Goal: Task Accomplishment & Management: Manage account settings

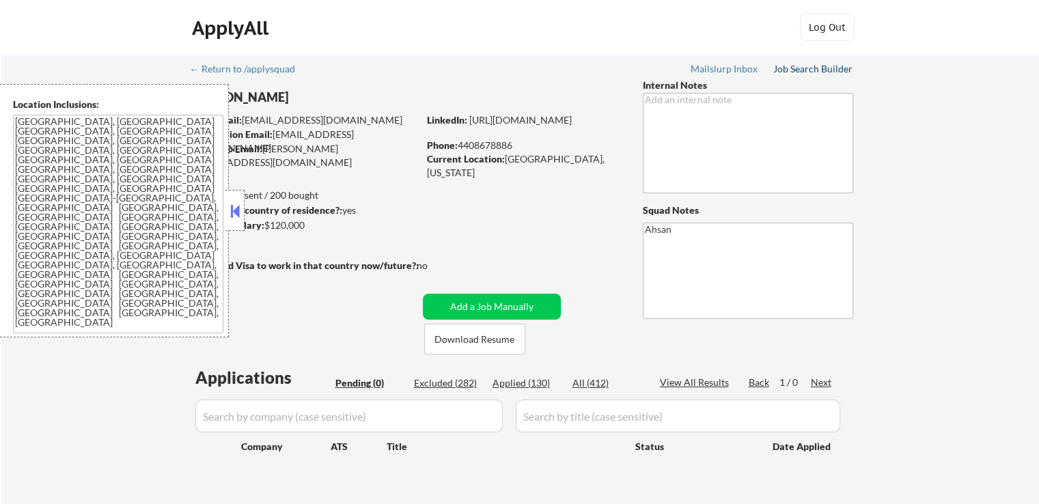
click at [806, 70] on div "Job Search Builder" at bounding box center [813, 69] width 80 height 10
click at [232, 218] on button at bounding box center [234, 211] width 15 height 20
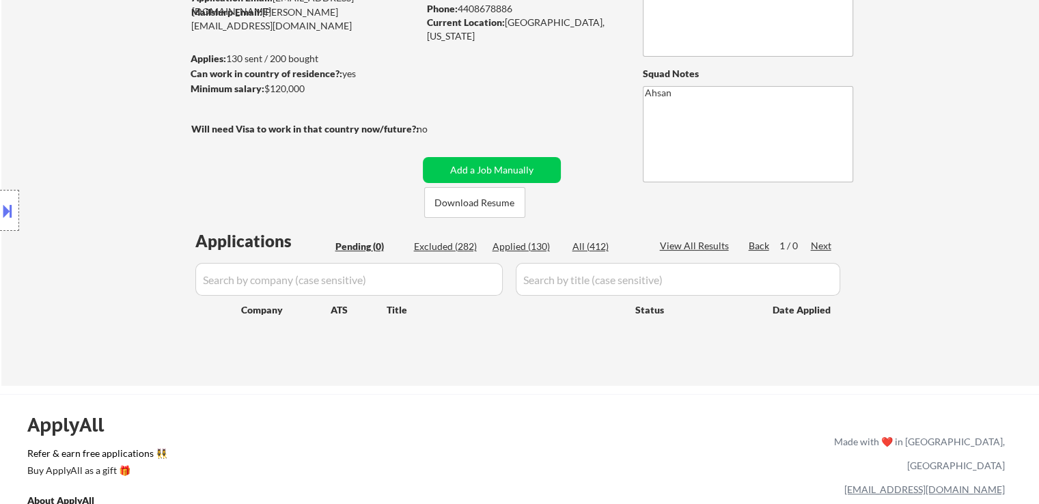
click at [169, 240] on div "Location Inclusions: [GEOGRAPHIC_DATA], [GEOGRAPHIC_DATA] [GEOGRAPHIC_DATA], [G…" at bounding box center [122, 210] width 245 height 253
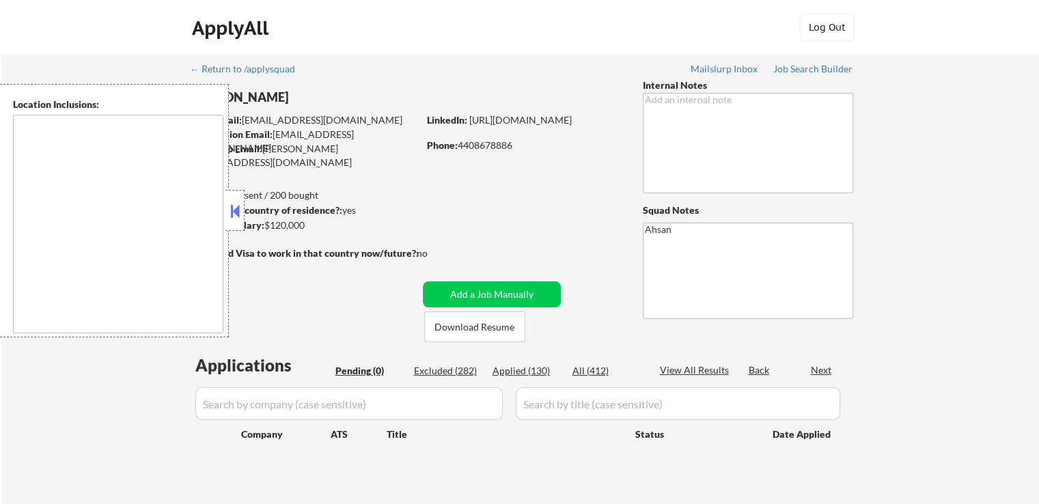
type textarea "[GEOGRAPHIC_DATA], [GEOGRAPHIC_DATA] [GEOGRAPHIC_DATA], [GEOGRAPHIC_DATA] [GEOG…"
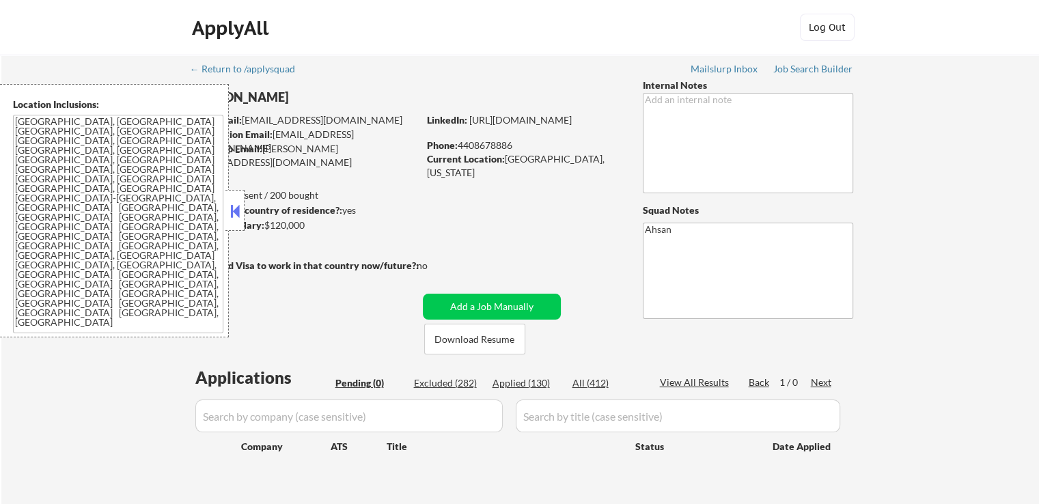
click at [232, 210] on button at bounding box center [234, 211] width 15 height 20
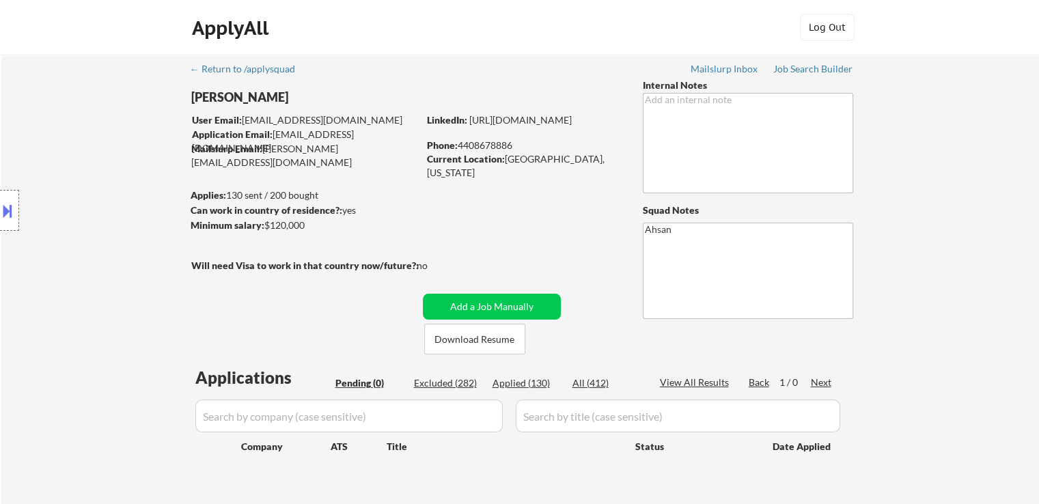
click at [108, 236] on div "Location Inclusions: [GEOGRAPHIC_DATA], [GEOGRAPHIC_DATA] [GEOGRAPHIC_DATA], [G…" at bounding box center [122, 210] width 245 height 253
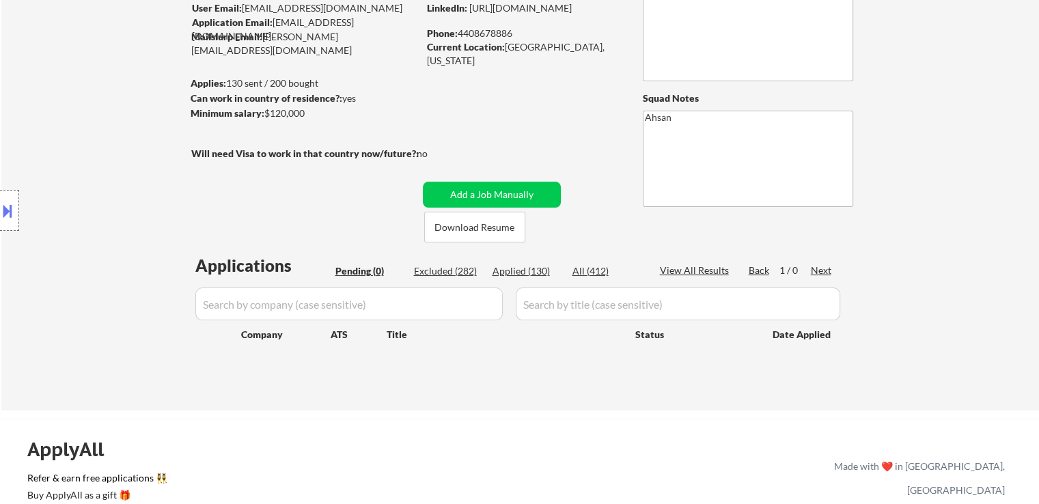
scroll to position [205, 0]
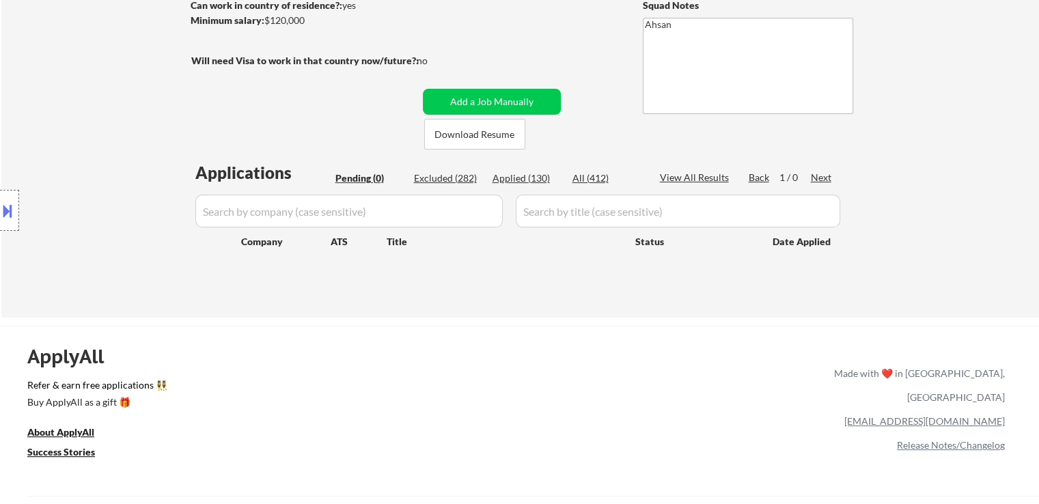
click at [93, 227] on div "Location Inclusions: [GEOGRAPHIC_DATA], [GEOGRAPHIC_DATA] [GEOGRAPHIC_DATA], [G…" at bounding box center [122, 210] width 245 height 253
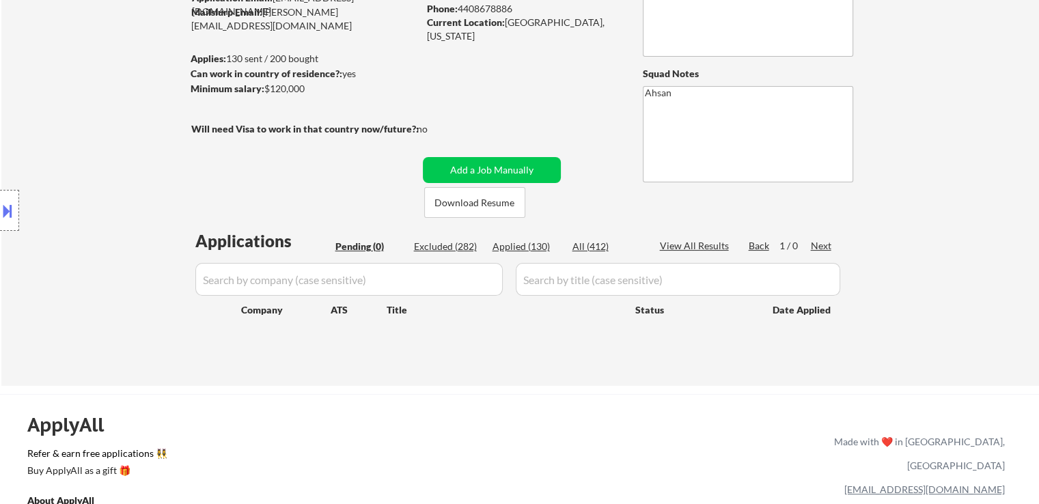
click at [93, 227] on div "Location Inclusions: [GEOGRAPHIC_DATA], [GEOGRAPHIC_DATA] [GEOGRAPHIC_DATA], [G…" at bounding box center [122, 210] width 245 height 253
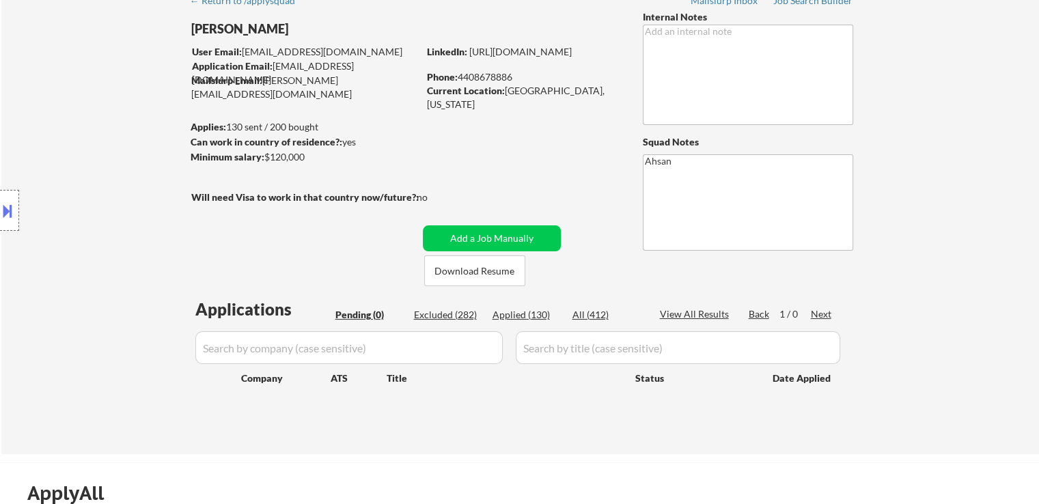
scroll to position [0, 0]
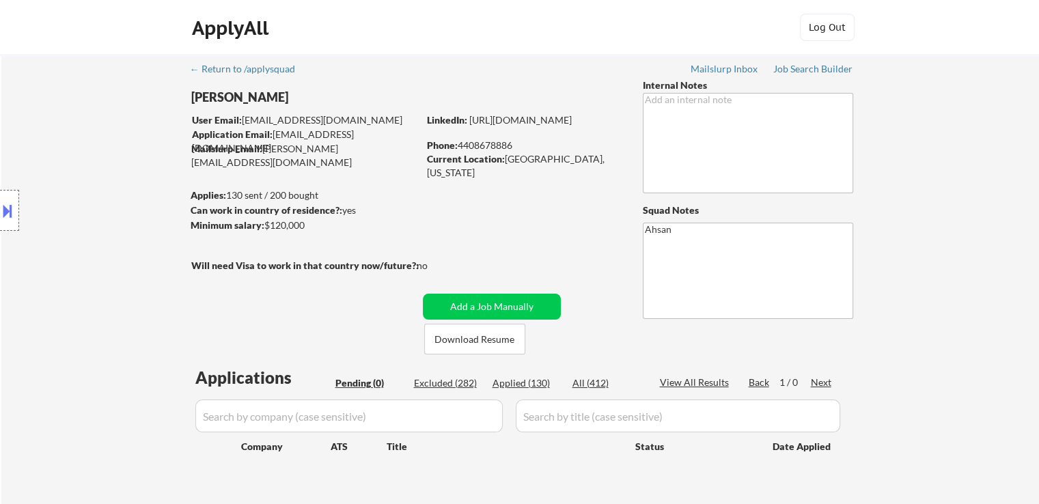
click at [90, 191] on div "Location Inclusions: [GEOGRAPHIC_DATA], [GEOGRAPHIC_DATA] [GEOGRAPHIC_DATA], [G…" at bounding box center [122, 210] width 245 height 253
click at [89, 191] on div "Location Inclusions: [GEOGRAPHIC_DATA], [GEOGRAPHIC_DATA] [GEOGRAPHIC_DATA], [G…" at bounding box center [122, 210] width 245 height 253
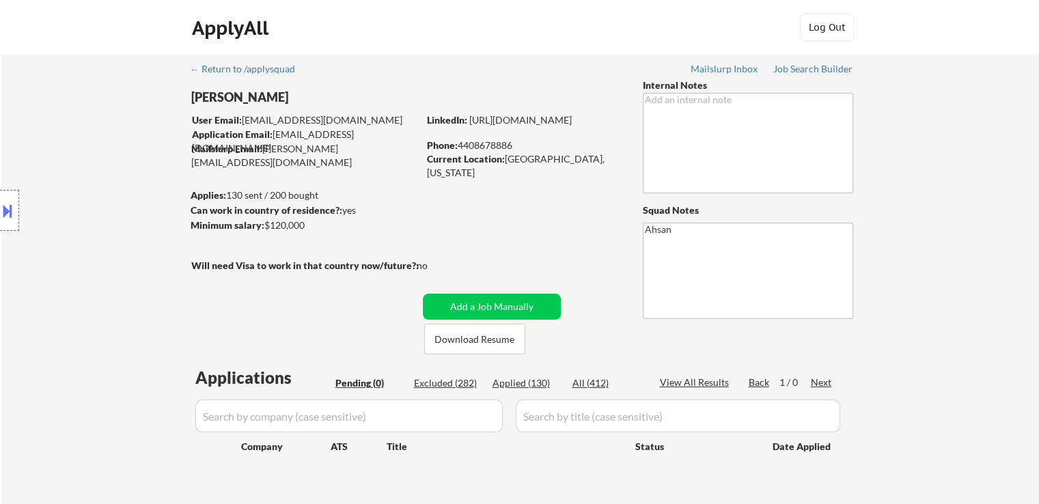
click at [89, 191] on div "Location Inclusions: [GEOGRAPHIC_DATA], [GEOGRAPHIC_DATA] [GEOGRAPHIC_DATA], [G…" at bounding box center [122, 210] width 245 height 253
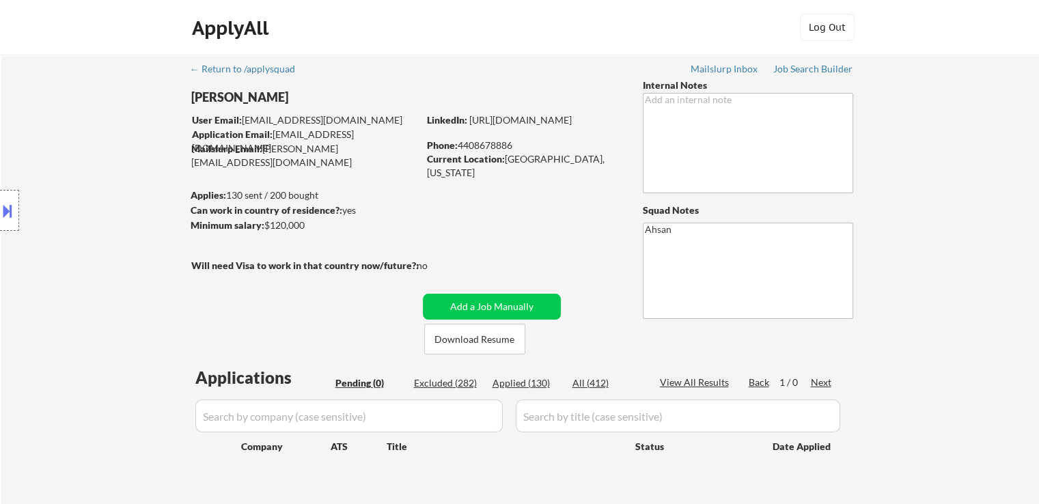
click at [89, 191] on div "Location Inclusions: [GEOGRAPHIC_DATA], [GEOGRAPHIC_DATA] [GEOGRAPHIC_DATA], [G…" at bounding box center [122, 210] width 245 height 253
click at [87, 193] on div "Location Inclusions: [GEOGRAPHIC_DATA], [GEOGRAPHIC_DATA] [GEOGRAPHIC_DATA], [G…" at bounding box center [122, 210] width 245 height 253
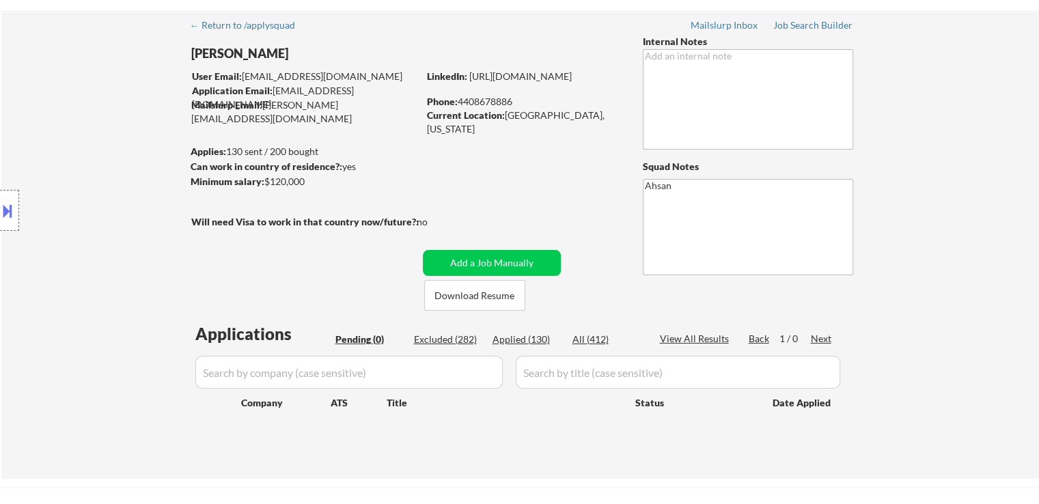
scroll to position [68, 0]
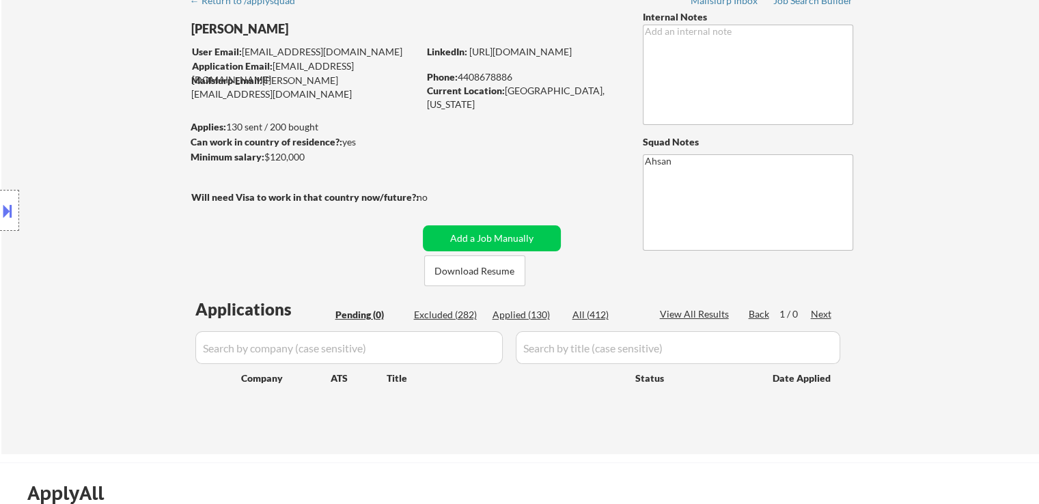
click at [85, 193] on div "Location Inclusions: [GEOGRAPHIC_DATA], [GEOGRAPHIC_DATA] [GEOGRAPHIC_DATA], [G…" at bounding box center [122, 210] width 245 height 253
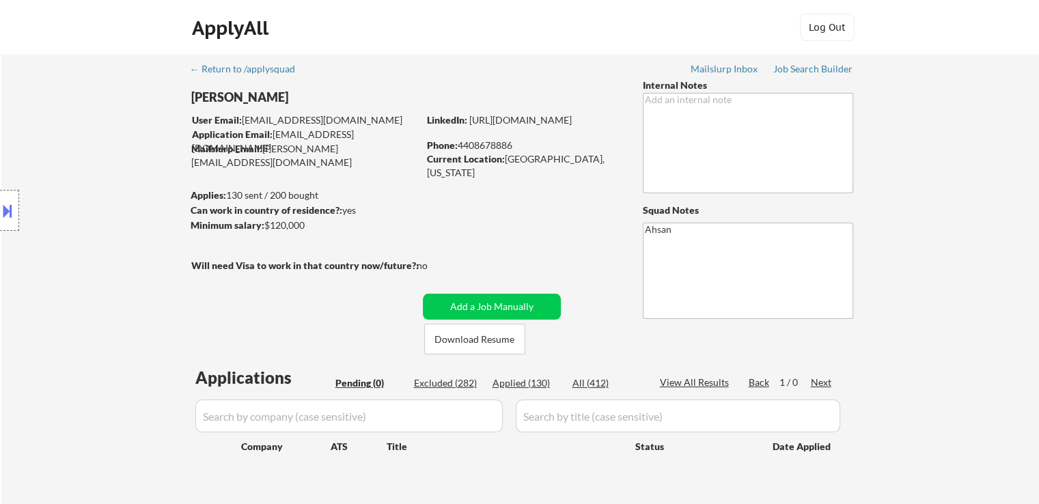
click at [83, 193] on div "Location Inclusions: [GEOGRAPHIC_DATA], [GEOGRAPHIC_DATA] [GEOGRAPHIC_DATA], [G…" at bounding box center [122, 210] width 245 height 253
click at [83, 195] on div "Location Inclusions: [GEOGRAPHIC_DATA], [GEOGRAPHIC_DATA] [GEOGRAPHIC_DATA], [G…" at bounding box center [122, 210] width 245 height 253
click at [93, 202] on div "Location Inclusions: [GEOGRAPHIC_DATA], [GEOGRAPHIC_DATA] [GEOGRAPHIC_DATA], [G…" at bounding box center [122, 210] width 245 height 253
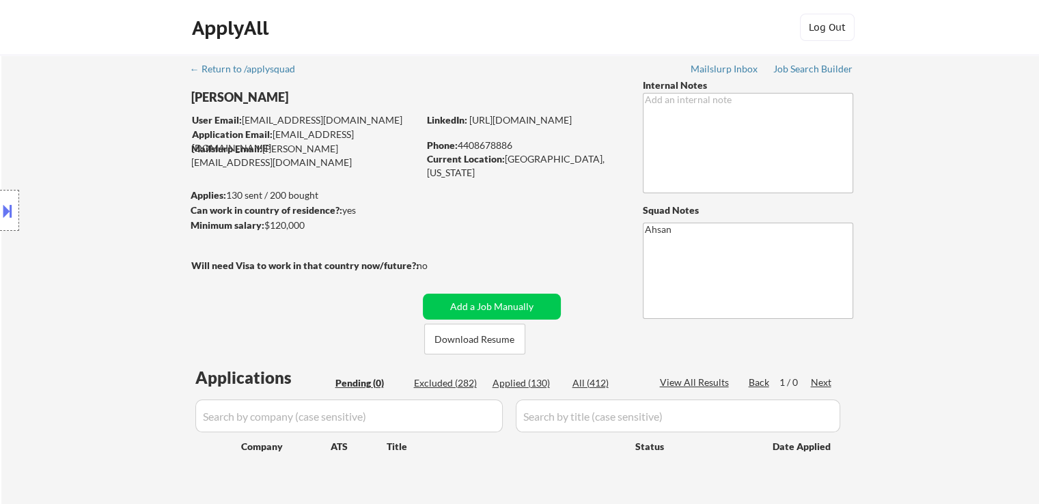
click at [93, 202] on div "Location Inclusions: [GEOGRAPHIC_DATA], [GEOGRAPHIC_DATA] [GEOGRAPHIC_DATA], [G…" at bounding box center [122, 210] width 245 height 253
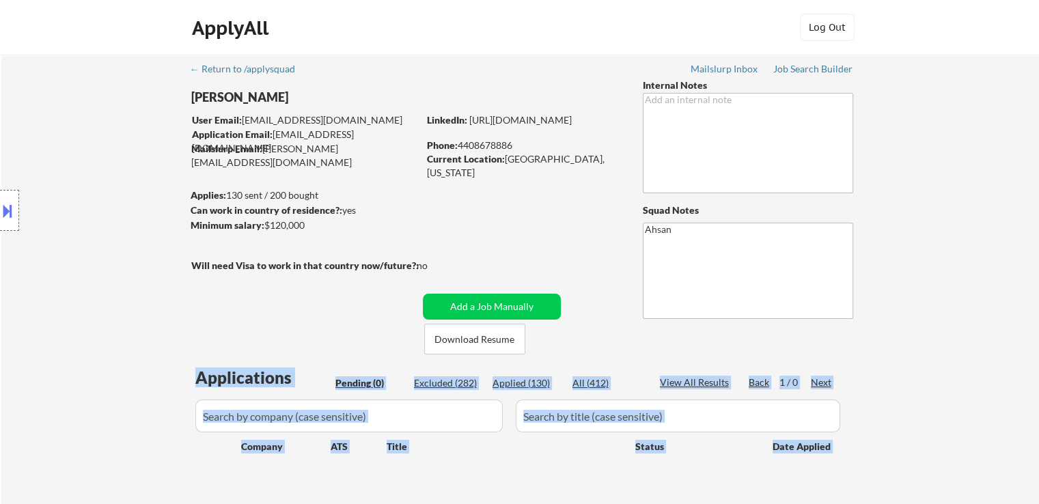
drag, startPoint x: 189, startPoint y: 370, endPoint x: 855, endPoint y: 370, distance: 666.8
click at [855, 370] on div "← Return to /applysquad Mailslurp Inbox Job Search Builder Tina Biello User Ema…" at bounding box center [521, 283] width 682 height 457
click at [861, 374] on div "← Return to /applysquad Mailslurp Inbox Job Search Builder Tina Biello User Ema…" at bounding box center [521, 283] width 682 height 457
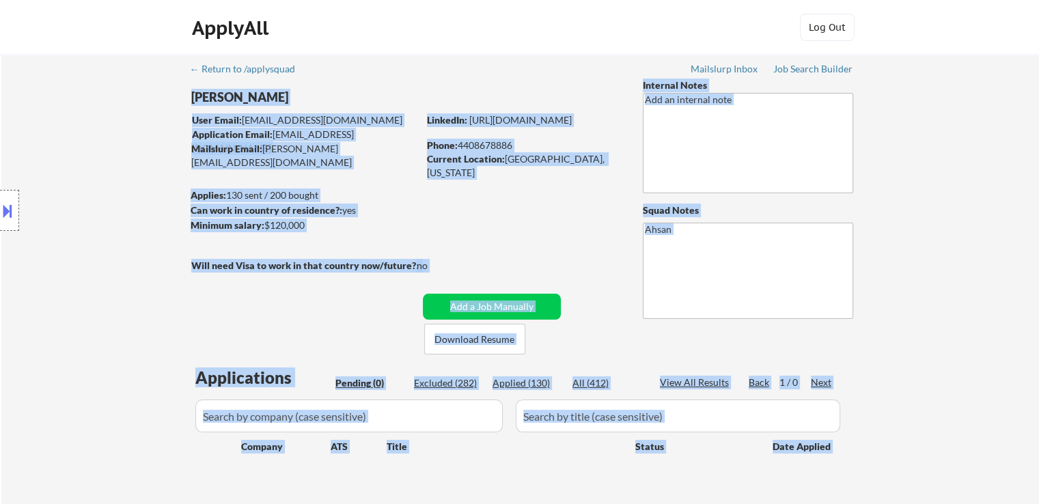
drag, startPoint x: 861, startPoint y: 383, endPoint x: 204, endPoint y: 359, distance: 658.3
click at [204, 359] on div "← Return to /applysquad Mailslurp Inbox Job Search Builder Tina Biello User Ema…" at bounding box center [520, 289] width 1038 height 468
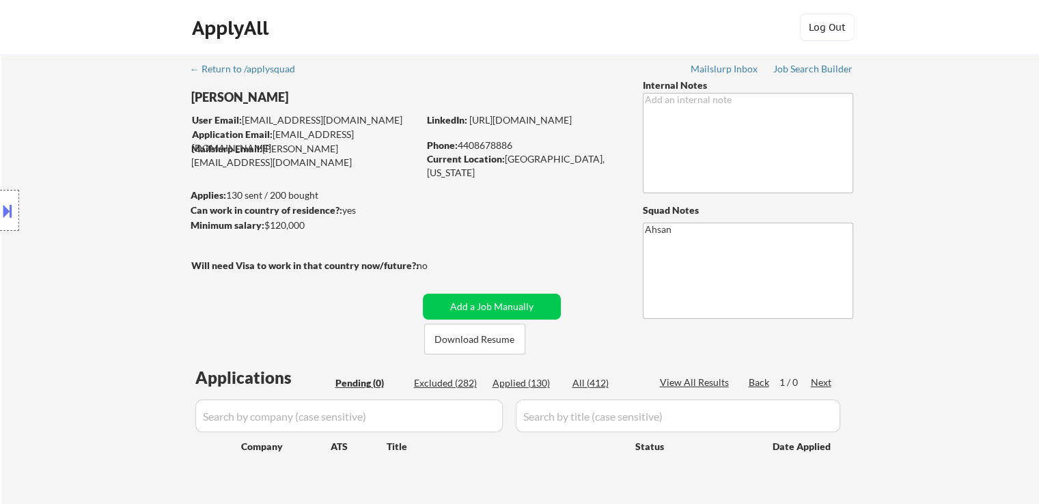
click at [103, 340] on div "← Return to /applysquad Mailslurp Inbox Job Search Builder Tina Biello User Ema…" at bounding box center [520, 289] width 1038 height 468
click at [86, 322] on div "Location Inclusions: [GEOGRAPHIC_DATA], [GEOGRAPHIC_DATA] [GEOGRAPHIC_DATA], [G…" at bounding box center [122, 210] width 245 height 253
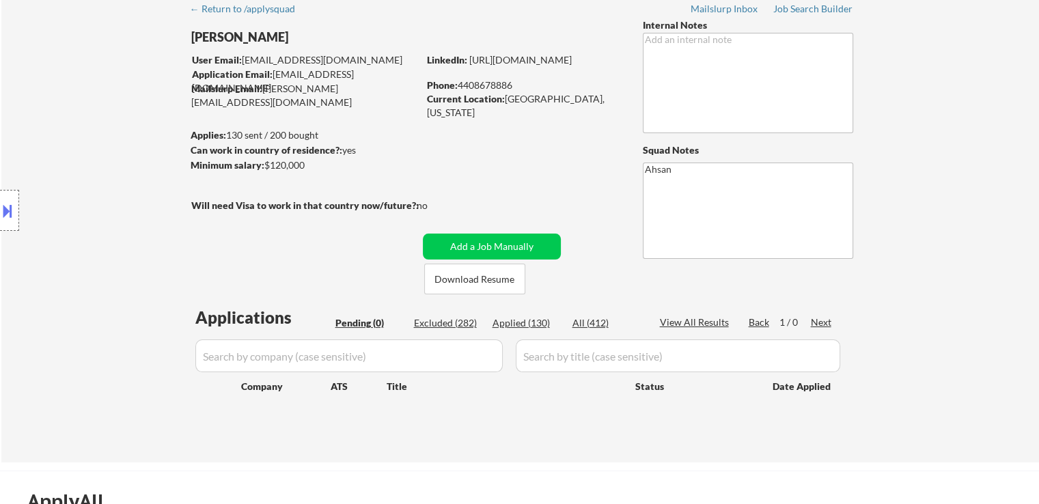
scroll to position [68, 0]
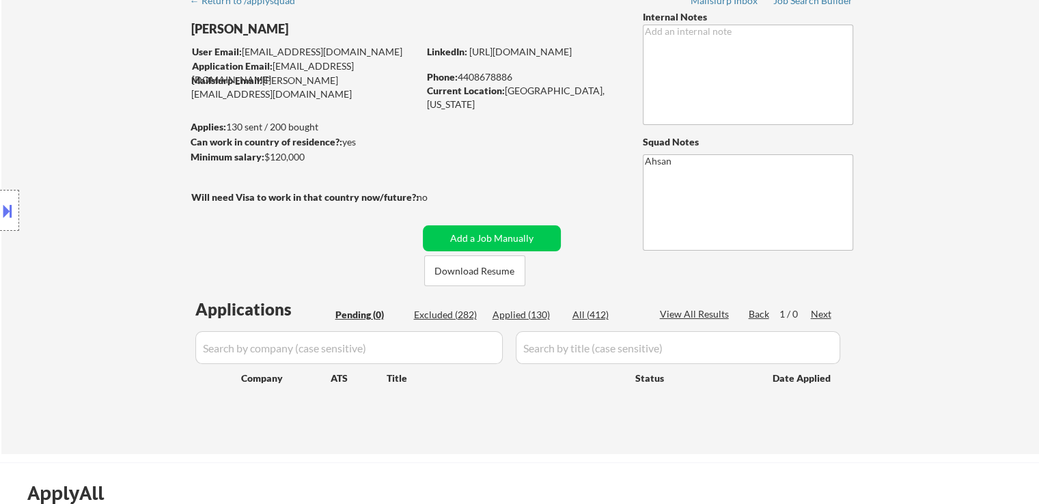
click at [115, 327] on div "Location Inclusions: [GEOGRAPHIC_DATA], [GEOGRAPHIC_DATA] [GEOGRAPHIC_DATA], [G…" at bounding box center [122, 210] width 245 height 253
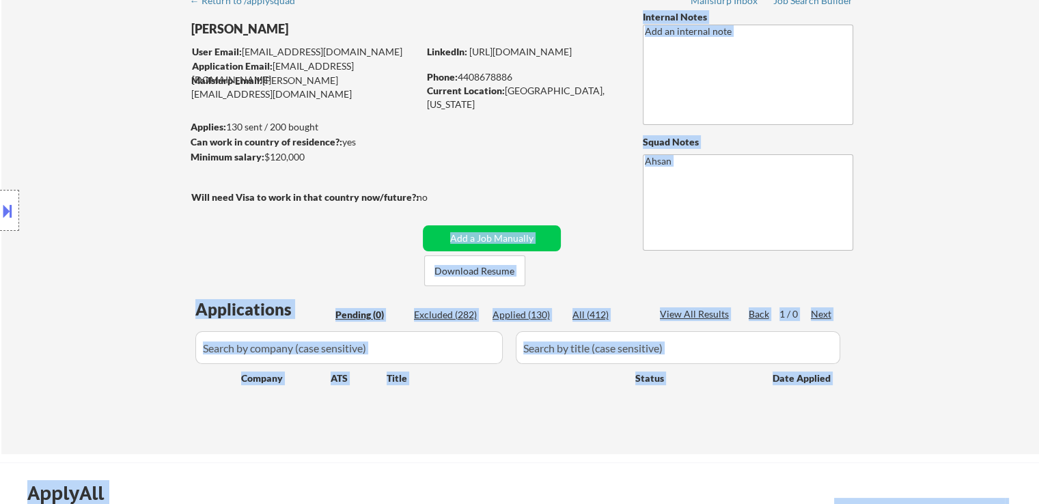
drag, startPoint x: 189, startPoint y: 197, endPoint x: 448, endPoint y: 191, distance: 259.0
click at [448, 191] on body "← Return to /applysquad Mailslurp Inbox Job Search Builder Tina Biello User Ema…" at bounding box center [519, 184] width 1039 height 504
click at [449, 193] on div "no" at bounding box center [436, 198] width 39 height 14
drag, startPoint x: 426, startPoint y: 200, endPoint x: 189, endPoint y: 192, distance: 237.2
click at [189, 192] on body "← Return to /applysquad Mailslurp Inbox Job Search Builder Tina Biello User Ema…" at bounding box center [519, 184] width 1039 height 504
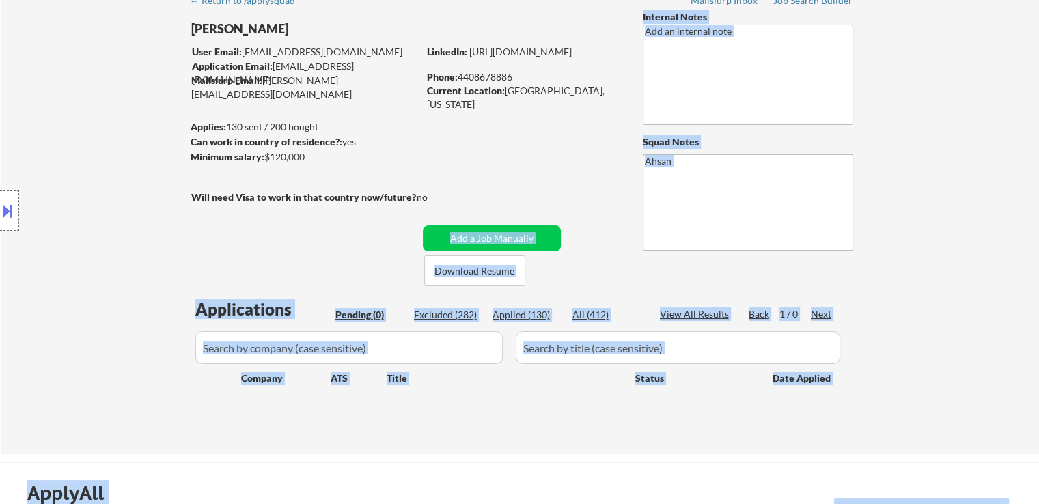
click at [142, 203] on div "Location Inclusions: [GEOGRAPHIC_DATA], [GEOGRAPHIC_DATA] [GEOGRAPHIC_DATA], [G…" at bounding box center [122, 210] width 245 height 253
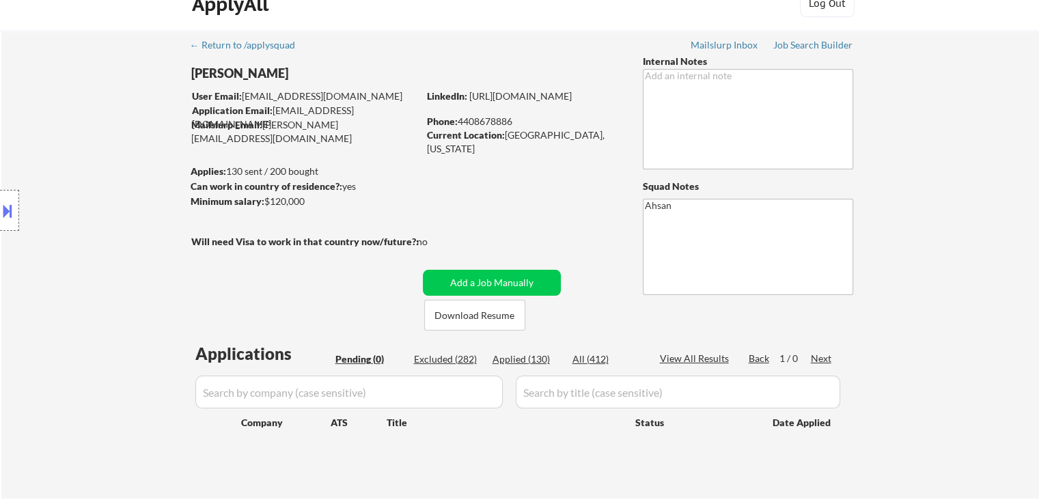
scroll to position [0, 0]
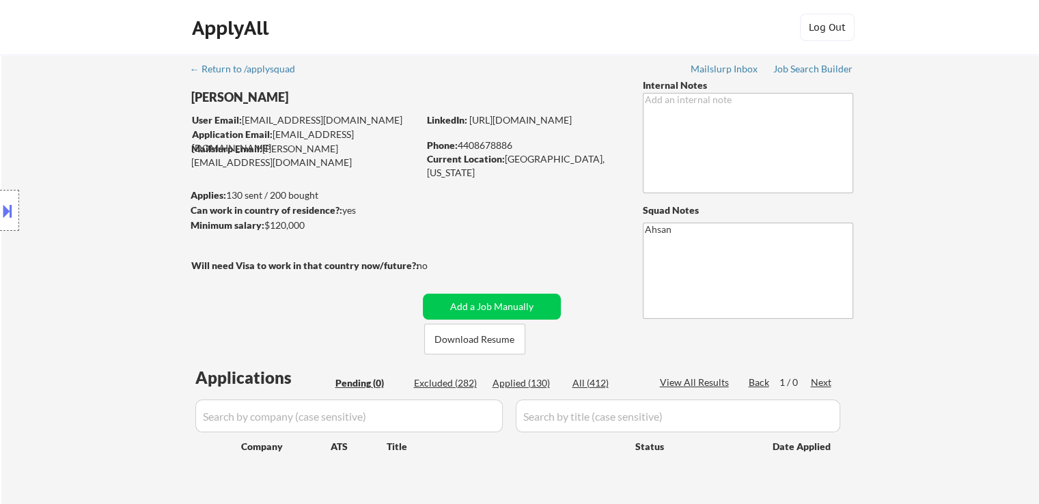
click at [174, 222] on div "Location Inclusions: [GEOGRAPHIC_DATA], [GEOGRAPHIC_DATA] [GEOGRAPHIC_DATA], [G…" at bounding box center [122, 210] width 245 height 253
click at [156, 208] on div "Location Inclusions: [GEOGRAPHIC_DATA], [GEOGRAPHIC_DATA] [GEOGRAPHIC_DATA], [G…" at bounding box center [122, 210] width 245 height 253
click at [157, 197] on div "Location Inclusions: [GEOGRAPHIC_DATA], [GEOGRAPHIC_DATA] [GEOGRAPHIC_DATA], [G…" at bounding box center [122, 210] width 245 height 253
click at [101, 199] on div "Location Inclusions: [GEOGRAPHIC_DATA], [GEOGRAPHIC_DATA] [GEOGRAPHIC_DATA], [G…" at bounding box center [122, 210] width 245 height 253
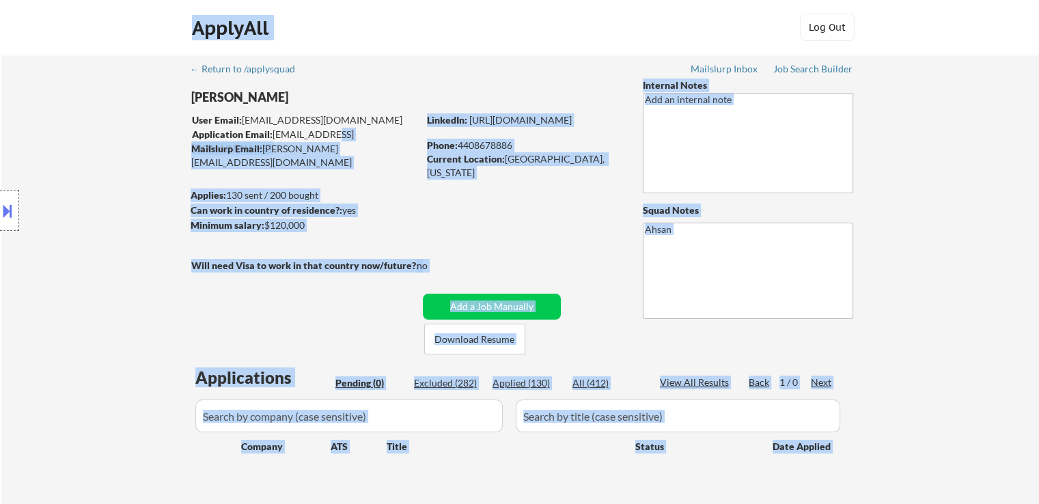
drag, startPoint x: 192, startPoint y: 146, endPoint x: 322, endPoint y: 141, distance: 129.9
click at [322, 141] on body "← Return to /applysquad Mailslurp Inbox Job Search Builder Tina Biello User Ema…" at bounding box center [519, 252] width 1039 height 504
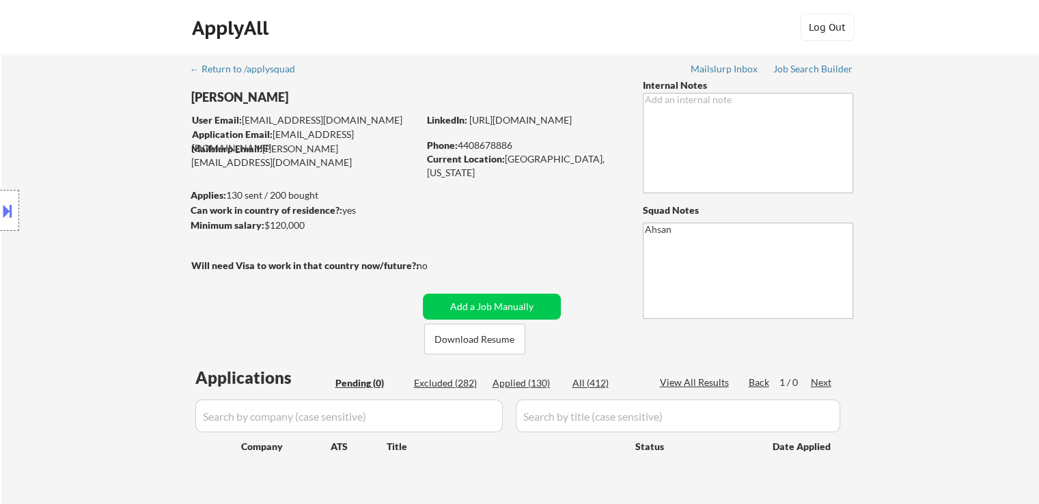
click at [336, 160] on div "← Return to /applysquad Mailslurp Inbox Job Search Builder Tina Biello User Ema…" at bounding box center [521, 283] width 682 height 457
click at [71, 207] on div "Location Inclusions: [GEOGRAPHIC_DATA], [GEOGRAPHIC_DATA] [GEOGRAPHIC_DATA], [G…" at bounding box center [122, 210] width 245 height 253
click at [75, 202] on div "Location Inclusions: [GEOGRAPHIC_DATA], [GEOGRAPHIC_DATA] [GEOGRAPHIC_DATA], [G…" at bounding box center [122, 210] width 245 height 253
click at [79, 200] on div "Location Inclusions: [GEOGRAPHIC_DATA], [GEOGRAPHIC_DATA] [GEOGRAPHIC_DATA], [G…" at bounding box center [122, 210] width 245 height 253
click at [80, 200] on div "Location Inclusions: [GEOGRAPHIC_DATA], [GEOGRAPHIC_DATA] [GEOGRAPHIC_DATA], [G…" at bounding box center [122, 210] width 245 height 253
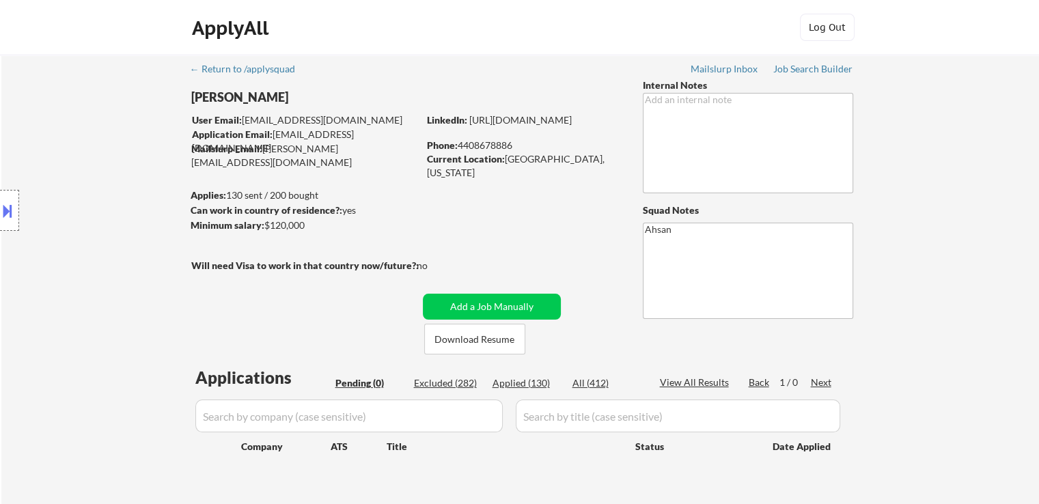
click at [80, 200] on div "Location Inclusions: [GEOGRAPHIC_DATA], [GEOGRAPHIC_DATA] [GEOGRAPHIC_DATA], [G…" at bounding box center [122, 210] width 245 height 253
click at [81, 200] on div "Location Inclusions: [GEOGRAPHIC_DATA], [GEOGRAPHIC_DATA] [GEOGRAPHIC_DATA], [G…" at bounding box center [122, 210] width 245 height 253
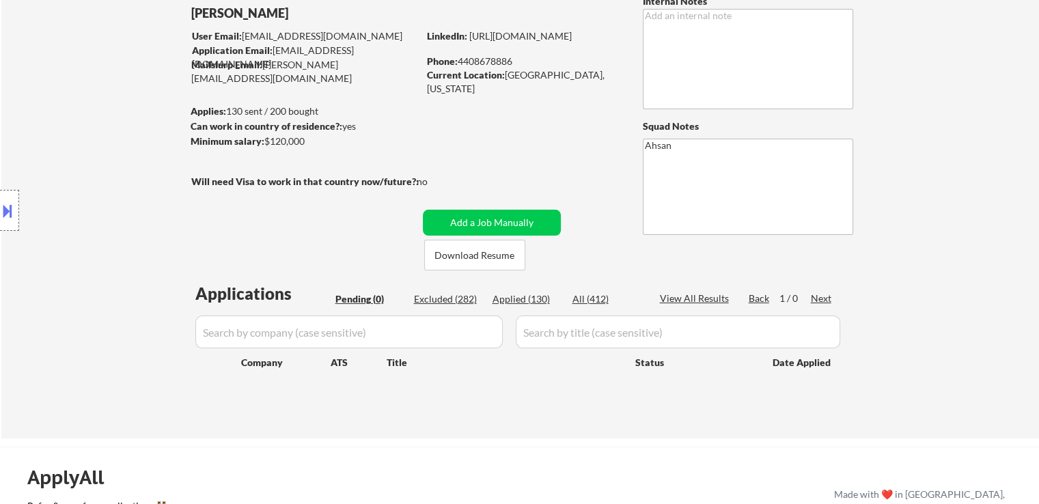
scroll to position [137, 0]
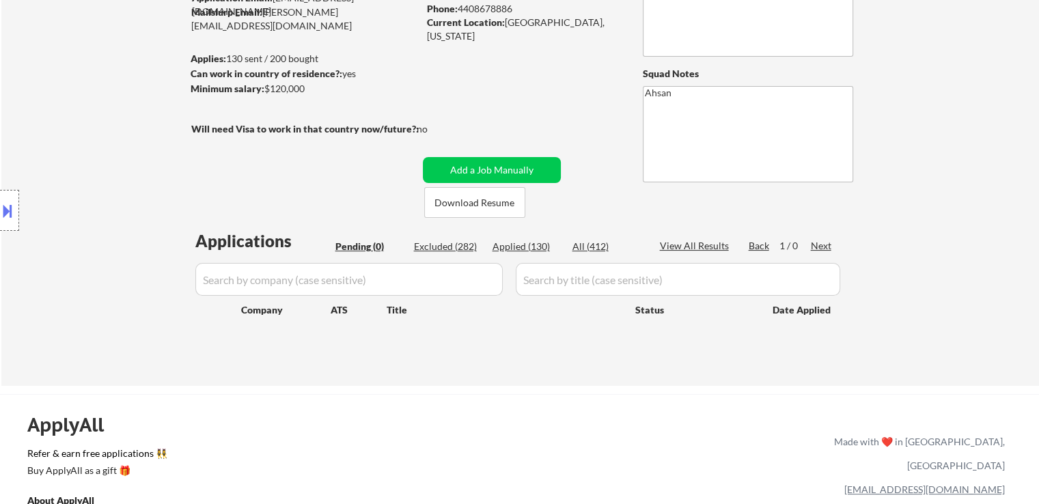
click at [82, 203] on div "Location Inclusions: [GEOGRAPHIC_DATA], [GEOGRAPHIC_DATA] [GEOGRAPHIC_DATA], [G…" at bounding box center [122, 210] width 245 height 253
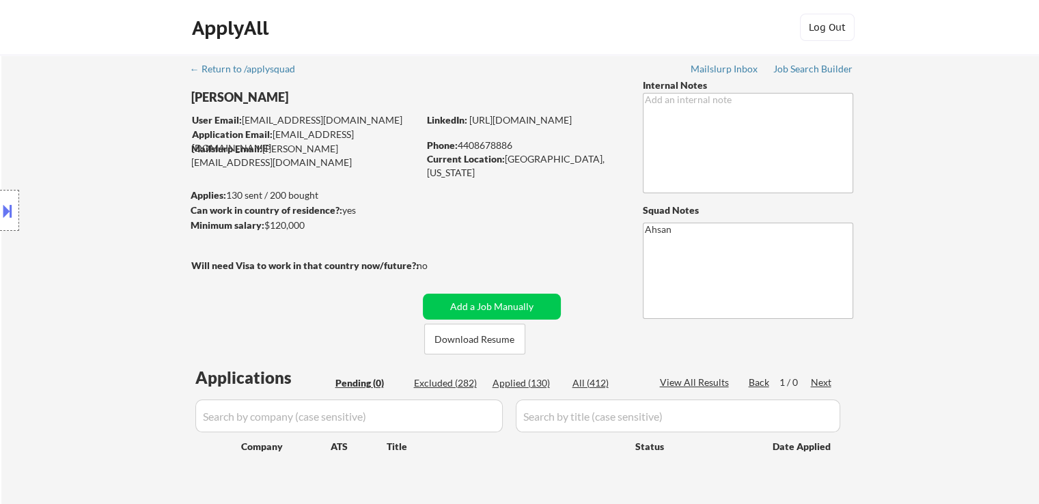
click at [82, 203] on div "Location Inclusions: [GEOGRAPHIC_DATA], [GEOGRAPHIC_DATA] [GEOGRAPHIC_DATA], [G…" at bounding box center [122, 210] width 245 height 253
click at [82, 204] on div "Location Inclusions: [GEOGRAPHIC_DATA], [GEOGRAPHIC_DATA] [GEOGRAPHIC_DATA], [G…" at bounding box center [122, 210] width 245 height 253
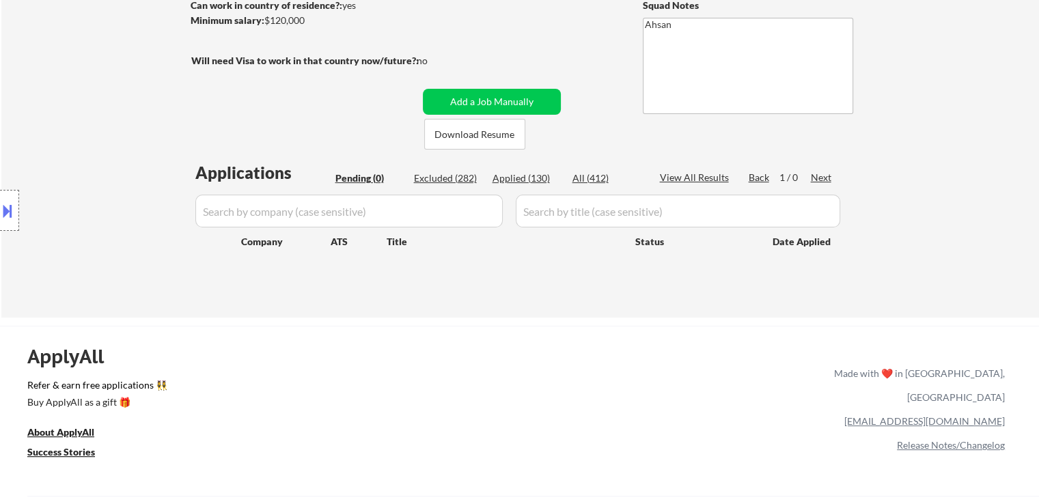
click at [83, 211] on div "Location Inclusions: [GEOGRAPHIC_DATA], [GEOGRAPHIC_DATA] [GEOGRAPHIC_DATA], [G…" at bounding box center [122, 210] width 245 height 253
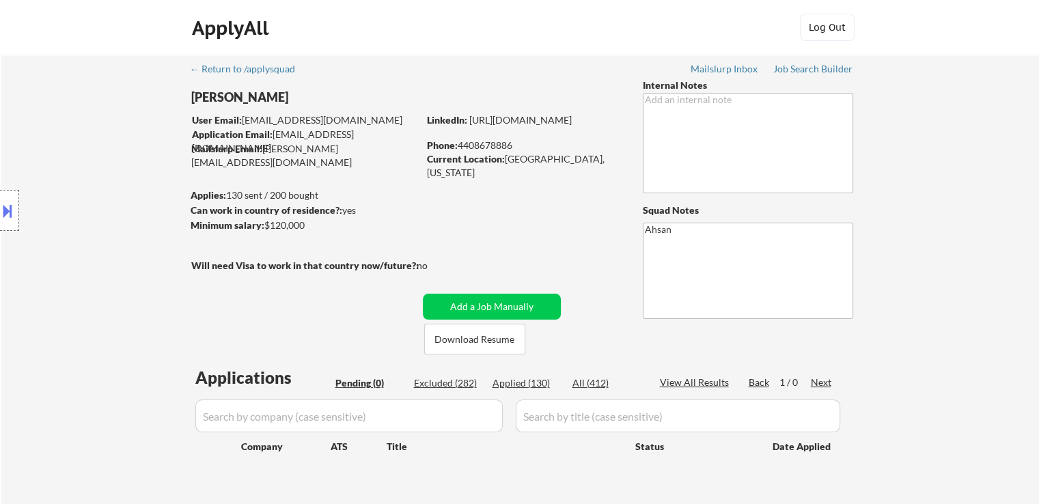
click at [83, 212] on div "Location Inclusions: [GEOGRAPHIC_DATA], [GEOGRAPHIC_DATA] [GEOGRAPHIC_DATA], [G…" at bounding box center [122, 210] width 245 height 253
click at [83, 213] on div "Location Inclusions: [GEOGRAPHIC_DATA], [GEOGRAPHIC_DATA] [GEOGRAPHIC_DATA], [G…" at bounding box center [122, 210] width 245 height 253
click at [85, 214] on div "Location Inclusions: [GEOGRAPHIC_DATA], [GEOGRAPHIC_DATA] [GEOGRAPHIC_DATA], [G…" at bounding box center [122, 210] width 245 height 253
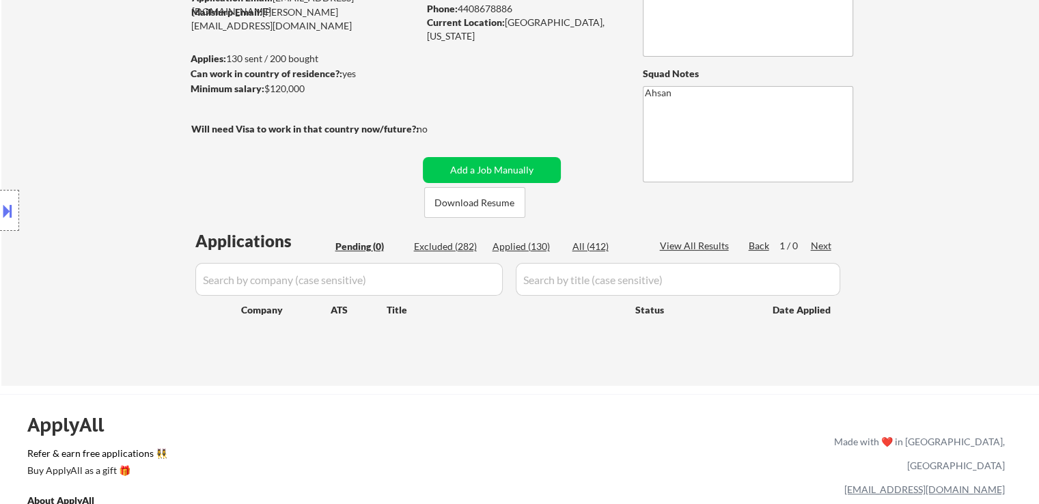
click at [85, 215] on div "Location Inclusions: [GEOGRAPHIC_DATA], [GEOGRAPHIC_DATA] [GEOGRAPHIC_DATA], [G…" at bounding box center [122, 210] width 245 height 253
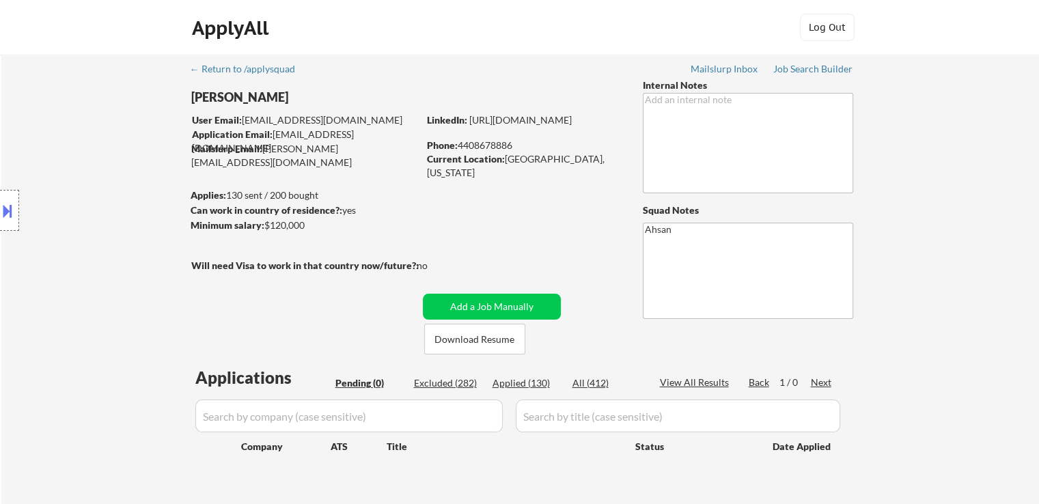
click at [85, 215] on div "Location Inclusions: [GEOGRAPHIC_DATA], [GEOGRAPHIC_DATA] [GEOGRAPHIC_DATA], [G…" at bounding box center [122, 210] width 245 height 253
click at [85, 217] on div "Location Inclusions: [GEOGRAPHIC_DATA], [GEOGRAPHIC_DATA] [GEOGRAPHIC_DATA], [G…" at bounding box center [122, 210] width 245 height 253
click at [72, 223] on div "Location Inclusions: [GEOGRAPHIC_DATA], [GEOGRAPHIC_DATA] [GEOGRAPHIC_DATA], [G…" at bounding box center [122, 210] width 245 height 253
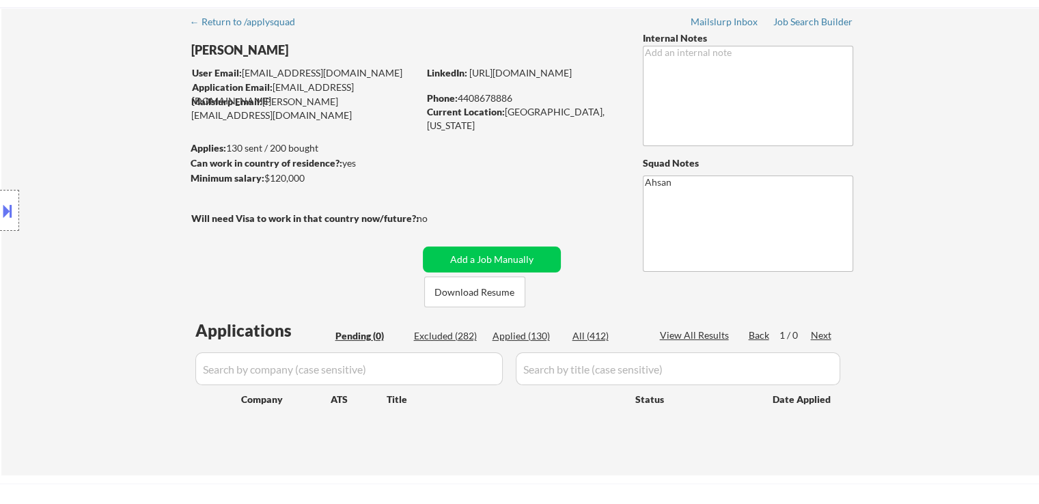
scroll to position [68, 0]
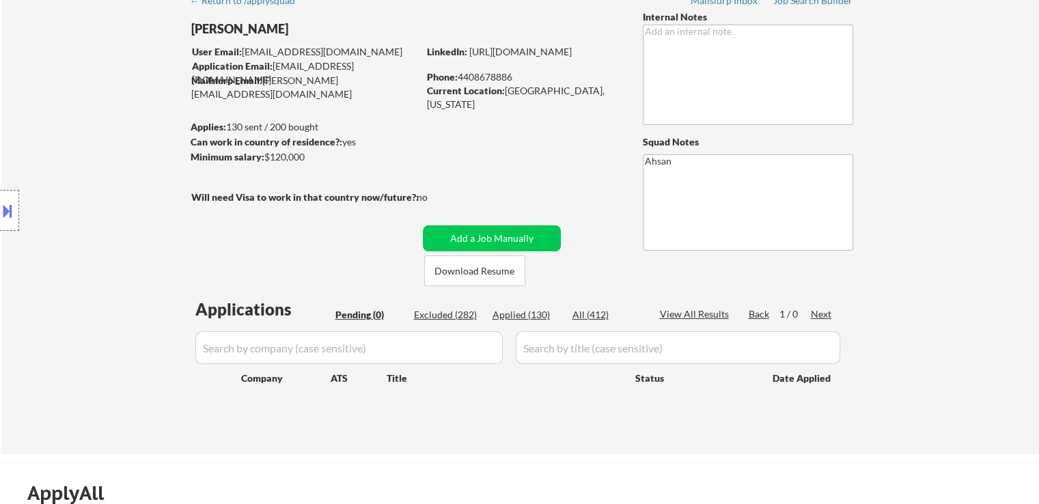
click at [104, 208] on div "Location Inclusions: [GEOGRAPHIC_DATA], [GEOGRAPHIC_DATA] [GEOGRAPHIC_DATA], [G…" at bounding box center [122, 210] width 245 height 253
click at [107, 208] on div "Location Inclusions: [GEOGRAPHIC_DATA], [GEOGRAPHIC_DATA] [GEOGRAPHIC_DATA], [G…" at bounding box center [122, 210] width 245 height 253
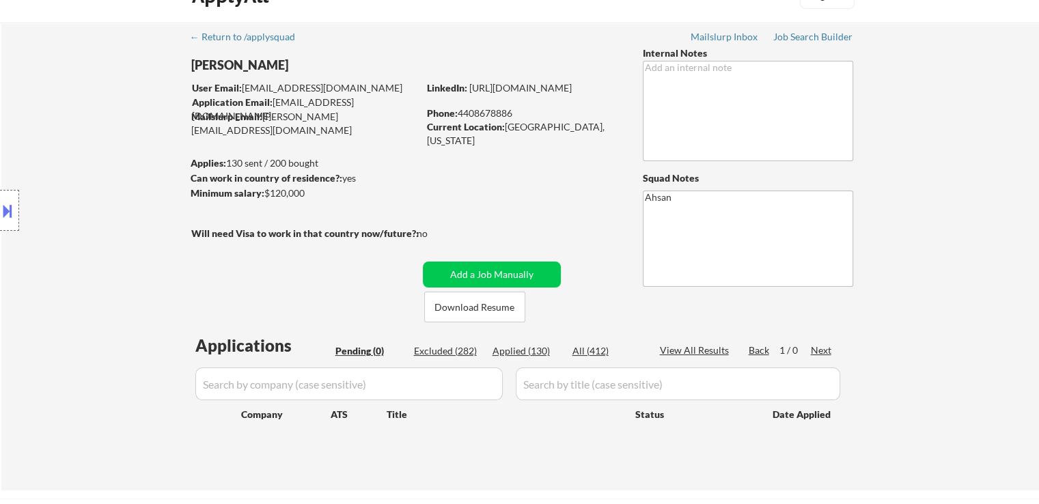
scroll to position [0, 0]
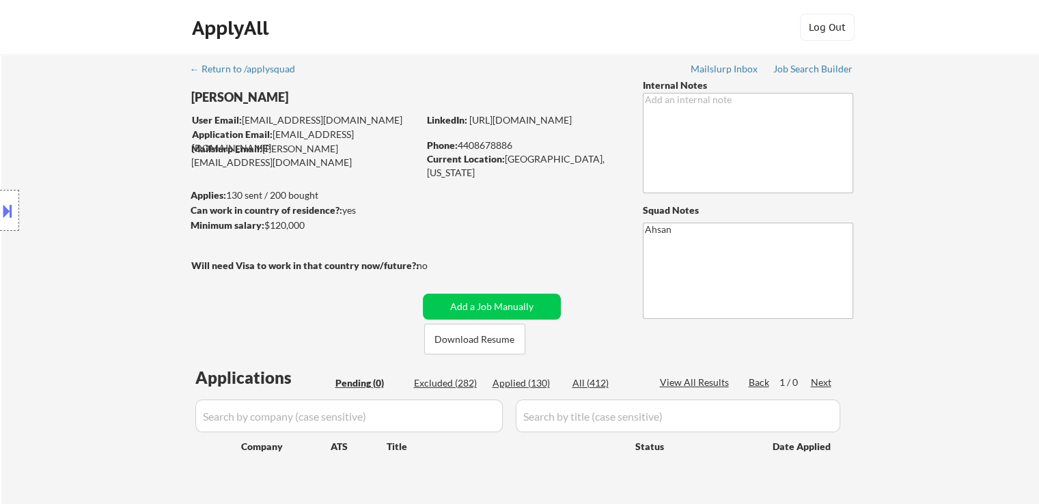
click at [104, 214] on div "Location Inclusions: [GEOGRAPHIC_DATA], [GEOGRAPHIC_DATA] [GEOGRAPHIC_DATA], [G…" at bounding box center [122, 210] width 245 height 253
click at [107, 219] on div "Location Inclusions: [GEOGRAPHIC_DATA], [GEOGRAPHIC_DATA] [GEOGRAPHIC_DATA], [G…" at bounding box center [122, 210] width 245 height 253
click at [115, 211] on div "Location Inclusions: [GEOGRAPHIC_DATA], [GEOGRAPHIC_DATA] [GEOGRAPHIC_DATA], [G…" at bounding box center [122, 210] width 245 height 253
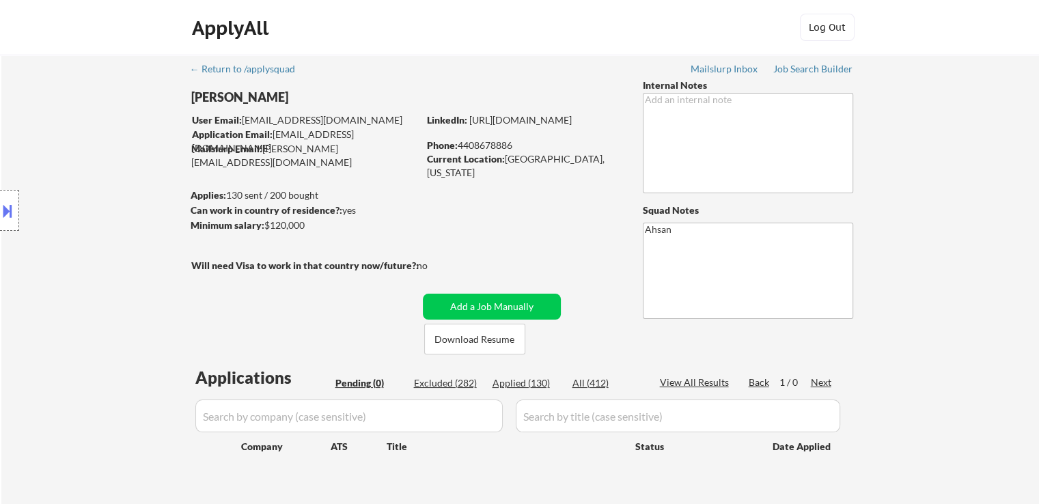
click at [116, 211] on div "Location Inclusions: [GEOGRAPHIC_DATA], [GEOGRAPHIC_DATA] [GEOGRAPHIC_DATA], [G…" at bounding box center [122, 210] width 245 height 253
click at [117, 212] on div "Location Inclusions: [GEOGRAPHIC_DATA], [GEOGRAPHIC_DATA] [GEOGRAPHIC_DATA], [G…" at bounding box center [122, 210] width 245 height 253
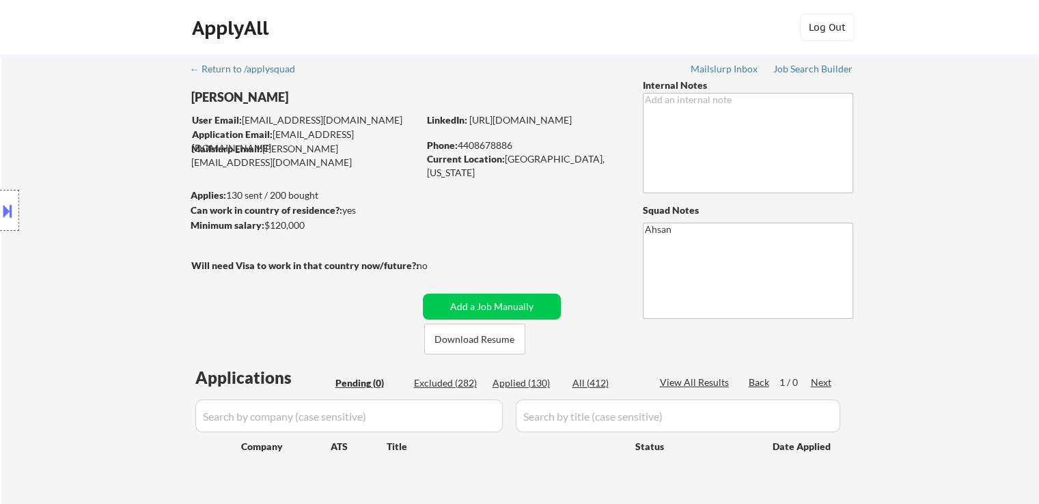
click at [118, 213] on div "Location Inclusions: [GEOGRAPHIC_DATA], [GEOGRAPHIC_DATA] [GEOGRAPHIC_DATA], [G…" at bounding box center [122, 210] width 245 height 253
click at [118, 214] on div "Location Inclusions: [GEOGRAPHIC_DATA], [GEOGRAPHIC_DATA] [GEOGRAPHIC_DATA], [G…" at bounding box center [122, 210] width 245 height 253
click at [134, 197] on div "Location Inclusions: [GEOGRAPHIC_DATA], [GEOGRAPHIC_DATA] [GEOGRAPHIC_DATA], [G…" at bounding box center [122, 210] width 245 height 253
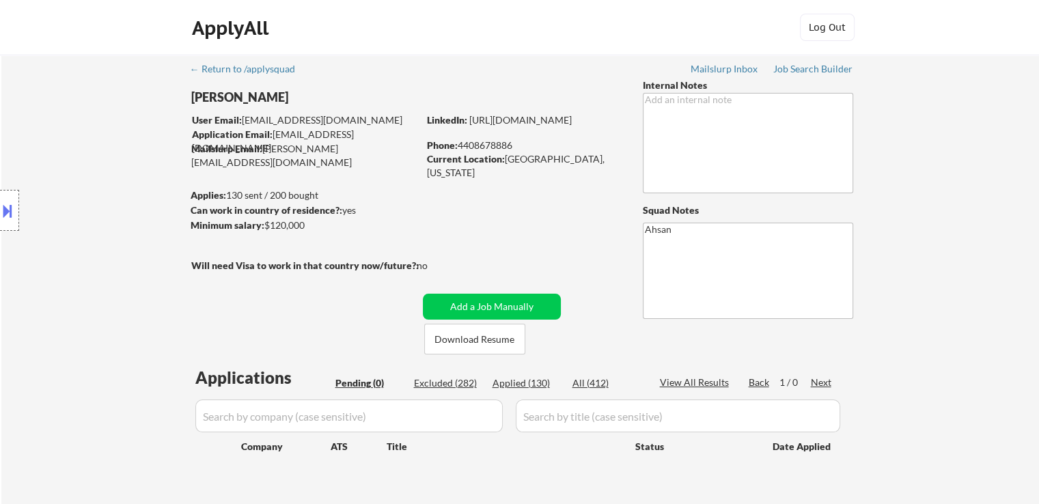
click at [134, 197] on div "Location Inclusions: [GEOGRAPHIC_DATA], [GEOGRAPHIC_DATA] [GEOGRAPHIC_DATA], [G…" at bounding box center [122, 210] width 245 height 253
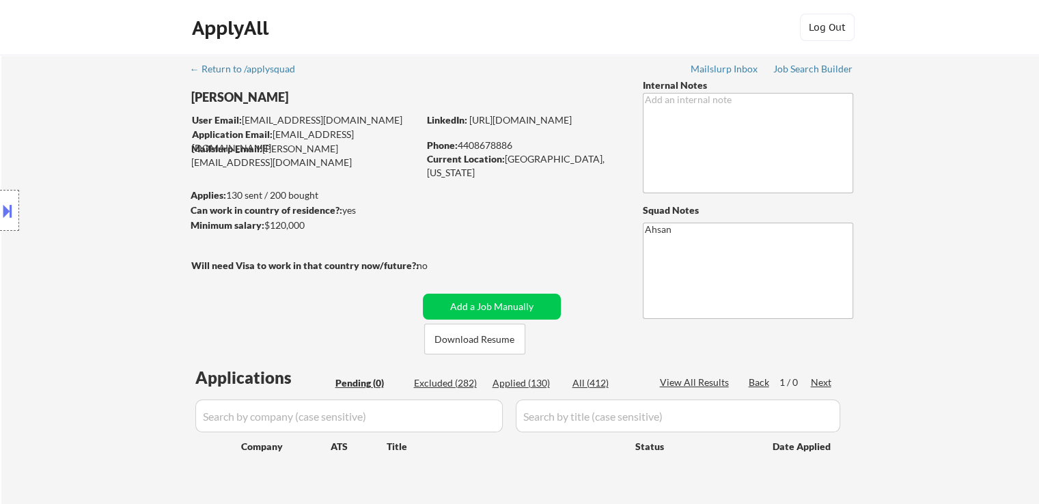
click at [134, 197] on div "Location Inclusions: [GEOGRAPHIC_DATA], [GEOGRAPHIC_DATA] [GEOGRAPHIC_DATA], [G…" at bounding box center [122, 210] width 245 height 253
click at [130, 198] on div "Location Inclusions: [GEOGRAPHIC_DATA], [GEOGRAPHIC_DATA] [GEOGRAPHIC_DATA], [G…" at bounding box center [122, 210] width 245 height 253
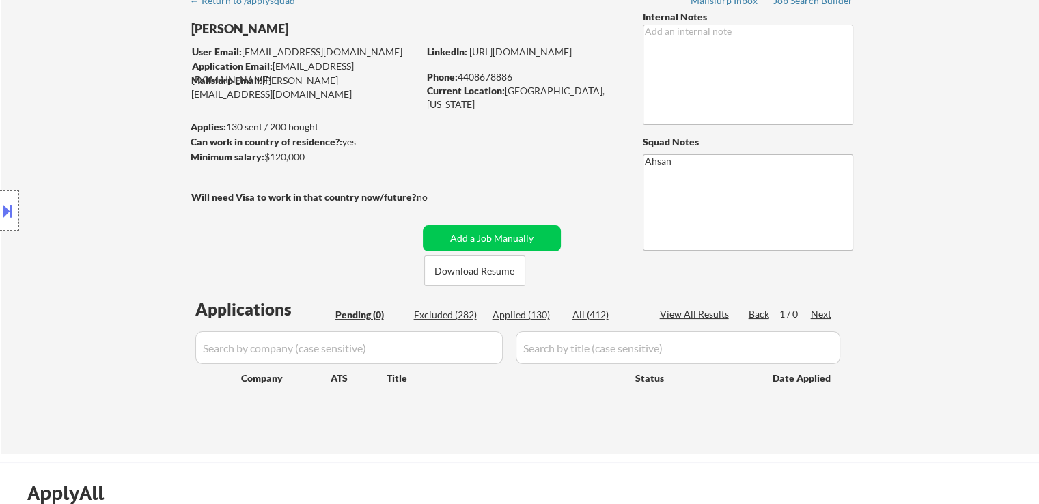
click at [125, 203] on div "Location Inclusions: [GEOGRAPHIC_DATA], [GEOGRAPHIC_DATA] [GEOGRAPHIC_DATA], [G…" at bounding box center [122, 210] width 245 height 253
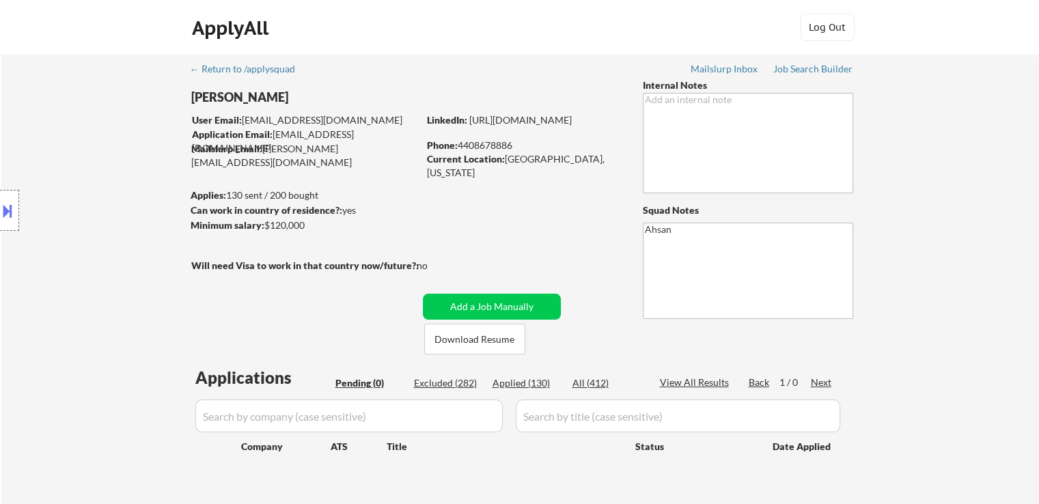
click at [125, 203] on div "Location Inclusions: [GEOGRAPHIC_DATA], [GEOGRAPHIC_DATA] [GEOGRAPHIC_DATA], [G…" at bounding box center [122, 210] width 245 height 253
click at [125, 204] on div "Location Inclusions: [GEOGRAPHIC_DATA], [GEOGRAPHIC_DATA] [GEOGRAPHIC_DATA], [G…" at bounding box center [122, 210] width 245 height 253
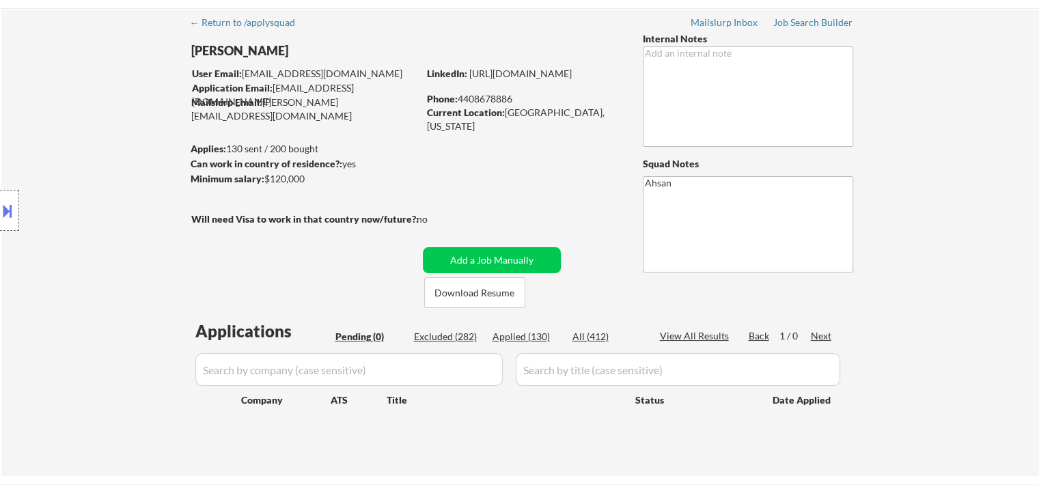
scroll to position [68, 0]
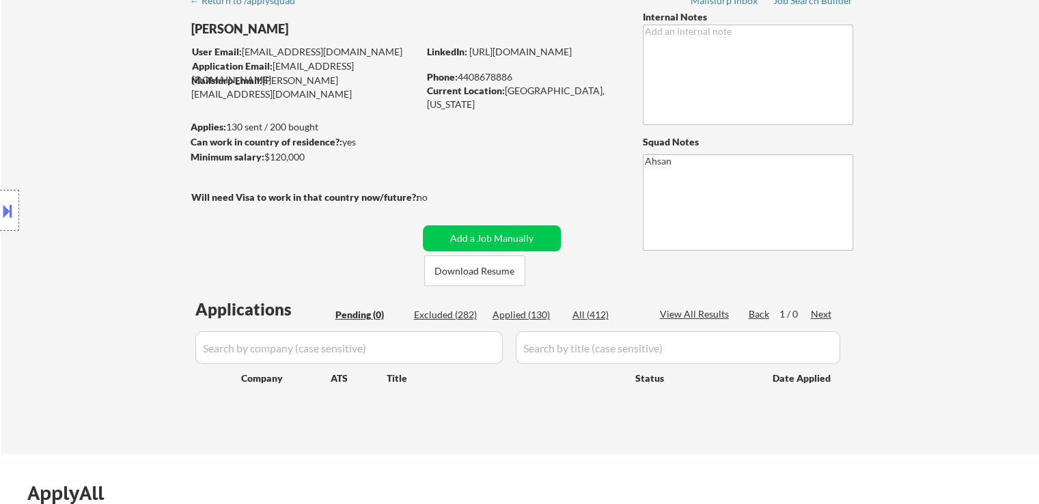
click at [125, 204] on div "Location Inclusions: [GEOGRAPHIC_DATA], [GEOGRAPHIC_DATA] [GEOGRAPHIC_DATA], [G…" at bounding box center [122, 210] width 245 height 253
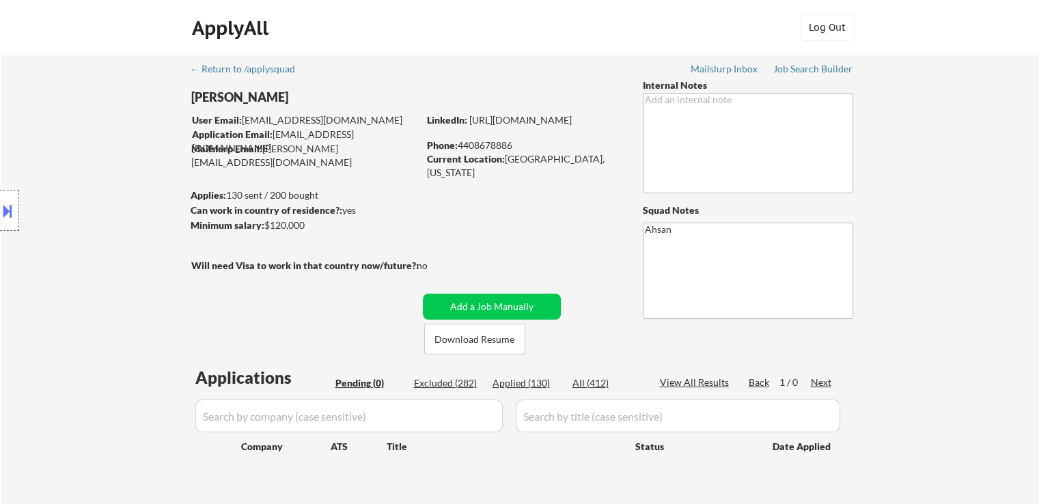
click at [125, 206] on div "Location Inclusions: [GEOGRAPHIC_DATA], [GEOGRAPHIC_DATA] [GEOGRAPHIC_DATA], [G…" at bounding box center [122, 210] width 245 height 253
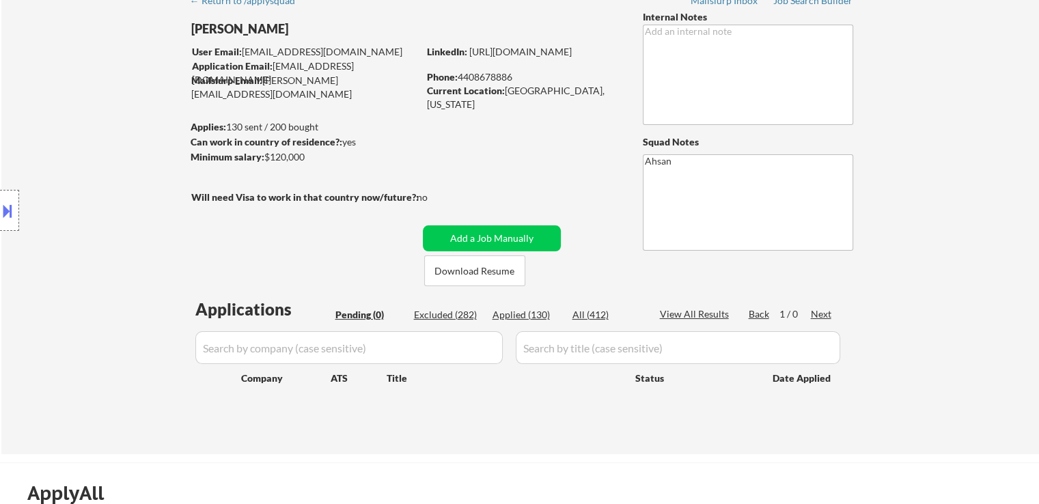
click at [125, 206] on div "Location Inclusions: [GEOGRAPHIC_DATA], [GEOGRAPHIC_DATA] [GEOGRAPHIC_DATA], [G…" at bounding box center [122, 210] width 245 height 253
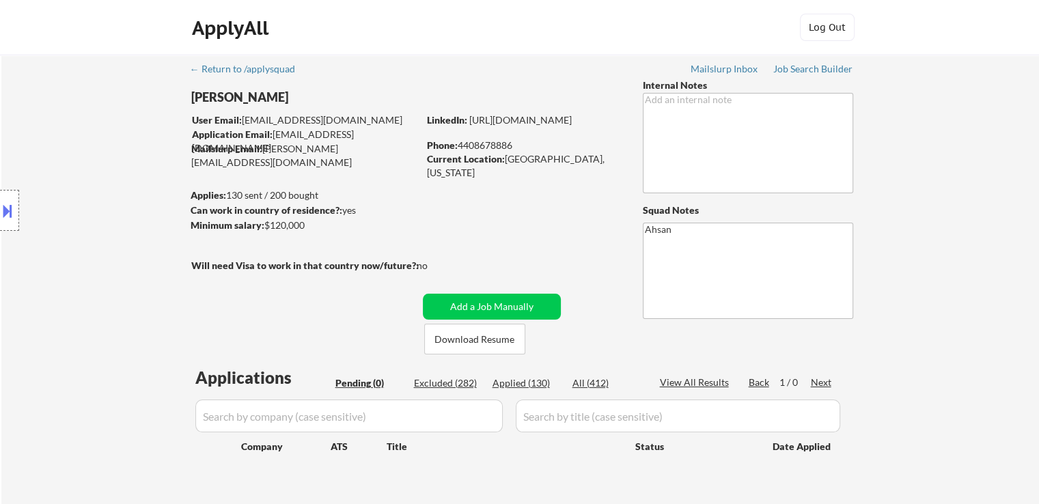
click at [153, 240] on div "Location Inclusions: [GEOGRAPHIC_DATA], [GEOGRAPHIC_DATA] [GEOGRAPHIC_DATA], [G…" at bounding box center [122, 210] width 245 height 253
click at [147, 238] on div "Location Inclusions: [GEOGRAPHIC_DATA], [GEOGRAPHIC_DATA] [GEOGRAPHIC_DATA], [G…" at bounding box center [122, 210] width 245 height 253
click at [146, 237] on div "Location Inclusions: [GEOGRAPHIC_DATA], [GEOGRAPHIC_DATA] [GEOGRAPHIC_DATA], [G…" at bounding box center [122, 210] width 245 height 253
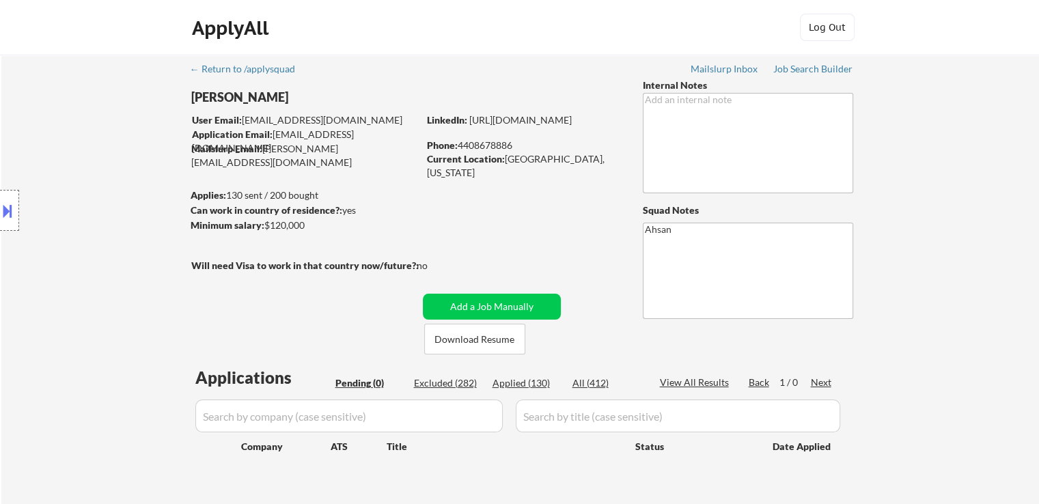
click at [146, 237] on div "Location Inclusions: [GEOGRAPHIC_DATA], [GEOGRAPHIC_DATA] [GEOGRAPHIC_DATA], [G…" at bounding box center [122, 210] width 245 height 253
click at [141, 239] on div "Location Inclusions: [GEOGRAPHIC_DATA], [GEOGRAPHIC_DATA] [GEOGRAPHIC_DATA], [G…" at bounding box center [122, 210] width 245 height 253
click at [133, 242] on div "Location Inclusions: [GEOGRAPHIC_DATA], [GEOGRAPHIC_DATA] [GEOGRAPHIC_DATA], [G…" at bounding box center [122, 210] width 245 height 253
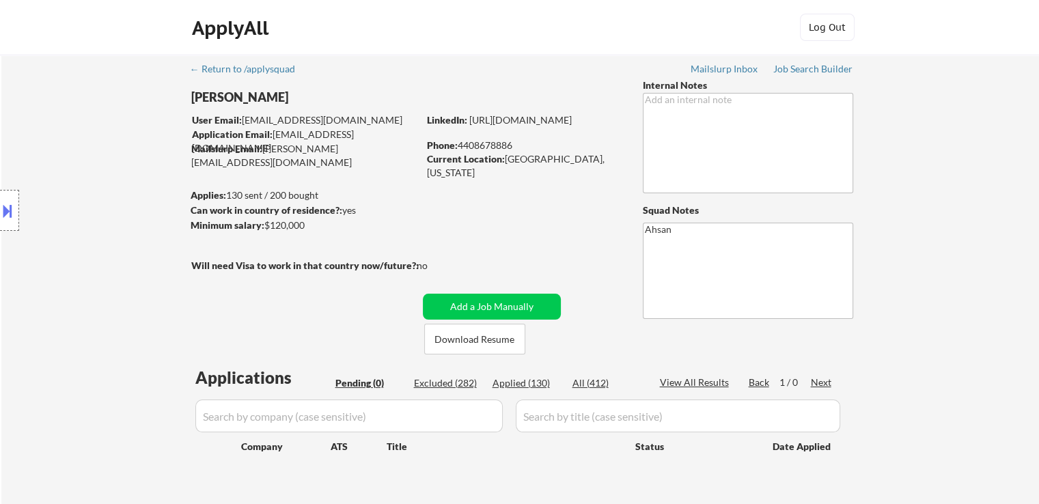
click at [133, 242] on div "Location Inclusions: [GEOGRAPHIC_DATA], [GEOGRAPHIC_DATA] [GEOGRAPHIC_DATA], [G…" at bounding box center [122, 210] width 245 height 253
click at [83, 127] on div "Location Inclusions: [GEOGRAPHIC_DATA], [GEOGRAPHIC_DATA] [GEOGRAPHIC_DATA], [G…" at bounding box center [122, 210] width 245 height 253
drag, startPoint x: 128, startPoint y: 118, endPoint x: 239, endPoint y: 120, distance: 111.4
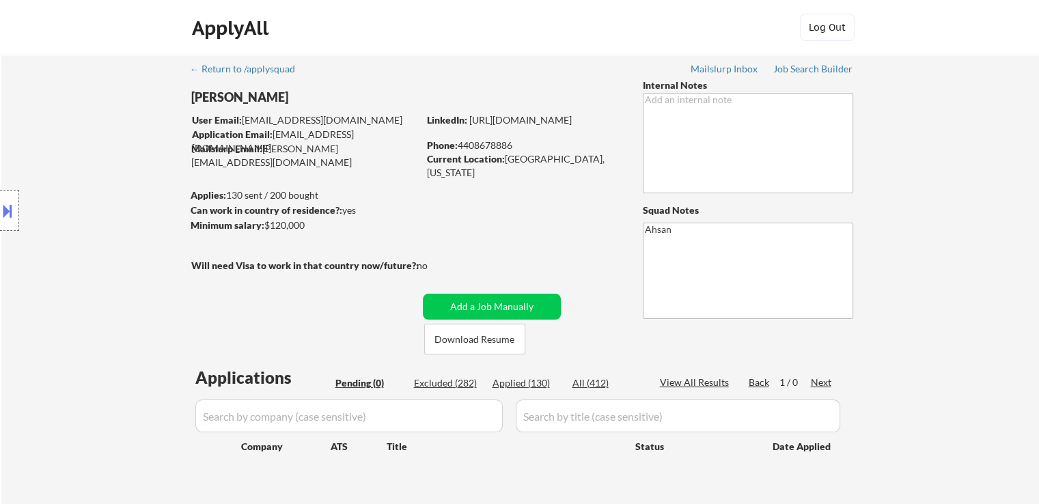
click at [128, 118] on div "Location Inclusions: [GEOGRAPHIC_DATA], [GEOGRAPHIC_DATA] [GEOGRAPHIC_DATA], [G…" at bounding box center [122, 210] width 245 height 253
